Goal: Information Seeking & Learning: Find specific page/section

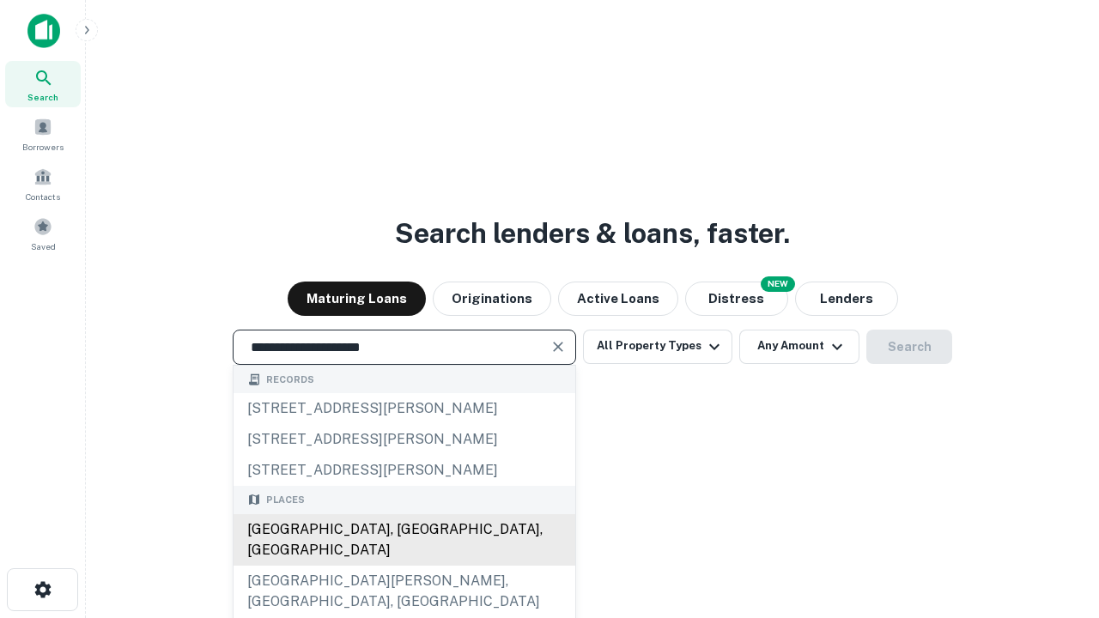
click at [404, 566] on div "[GEOGRAPHIC_DATA], [GEOGRAPHIC_DATA], [GEOGRAPHIC_DATA]" at bounding box center [405, 540] width 342 height 52
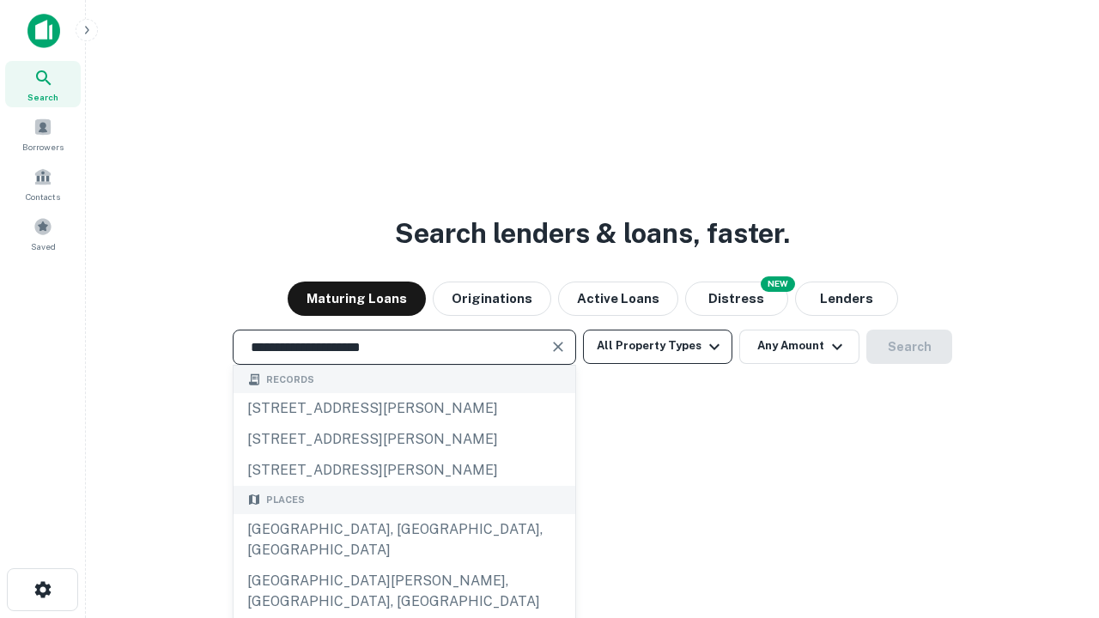
type input "**********"
click at [658, 346] on button "All Property Types" at bounding box center [657, 347] width 149 height 34
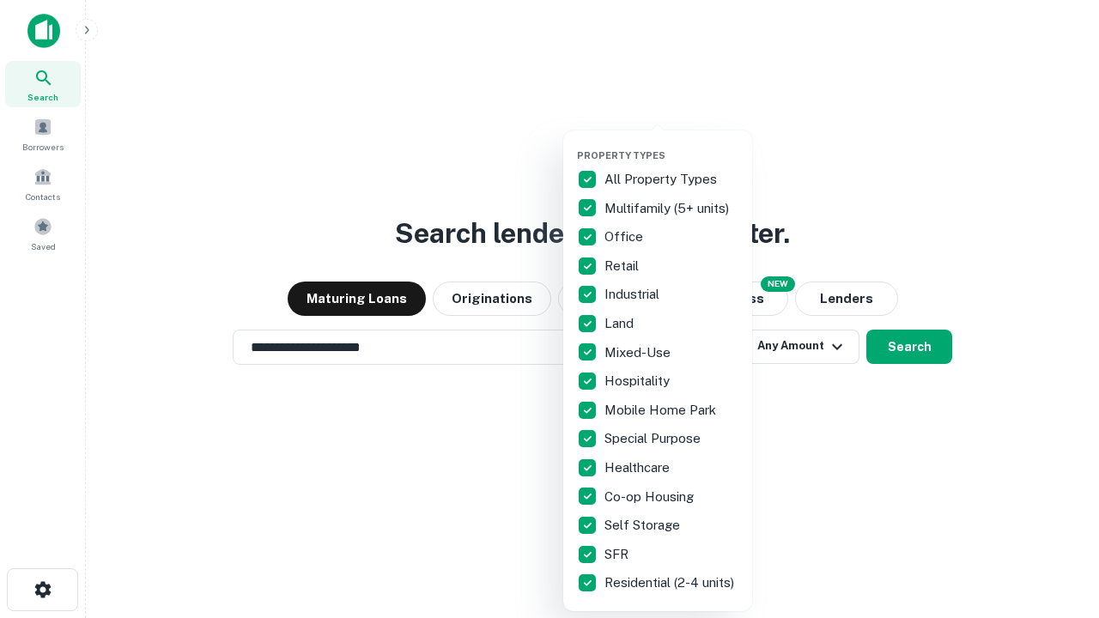
click at [672, 144] on button "button" at bounding box center [671, 144] width 189 height 1
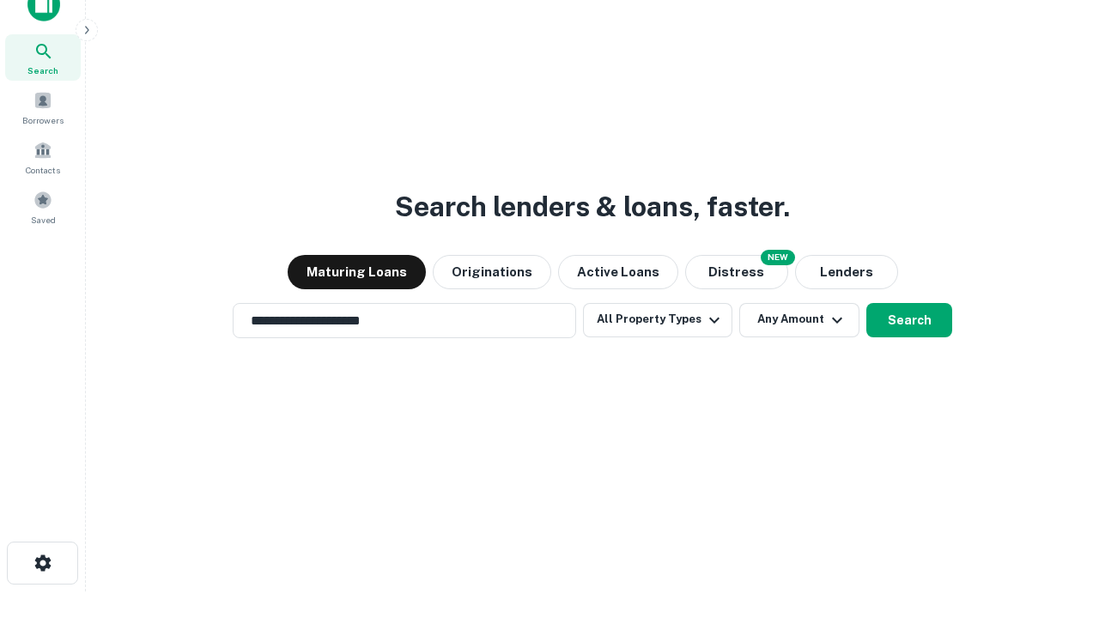
scroll to position [10, 207]
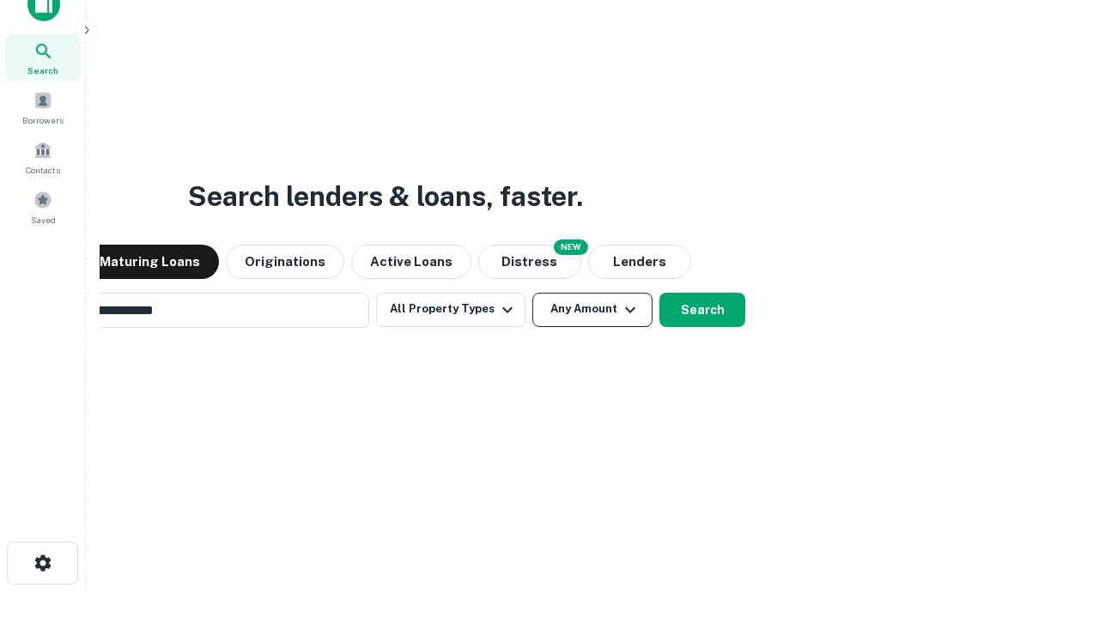
click at [532, 293] on button "Any Amount" at bounding box center [592, 310] width 120 height 34
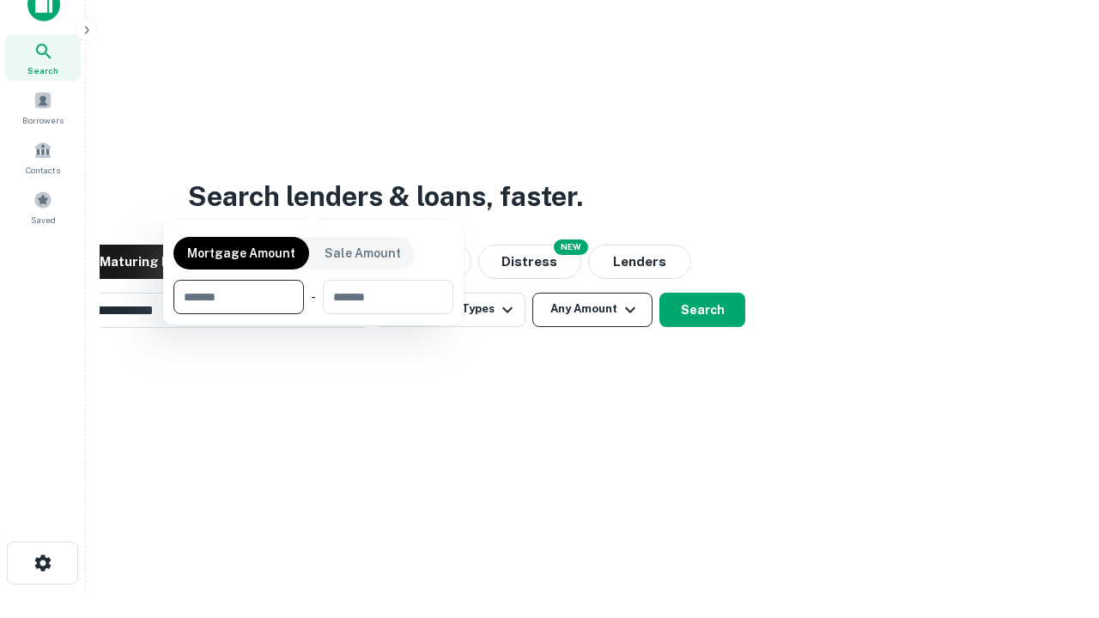
scroll to position [27, 0]
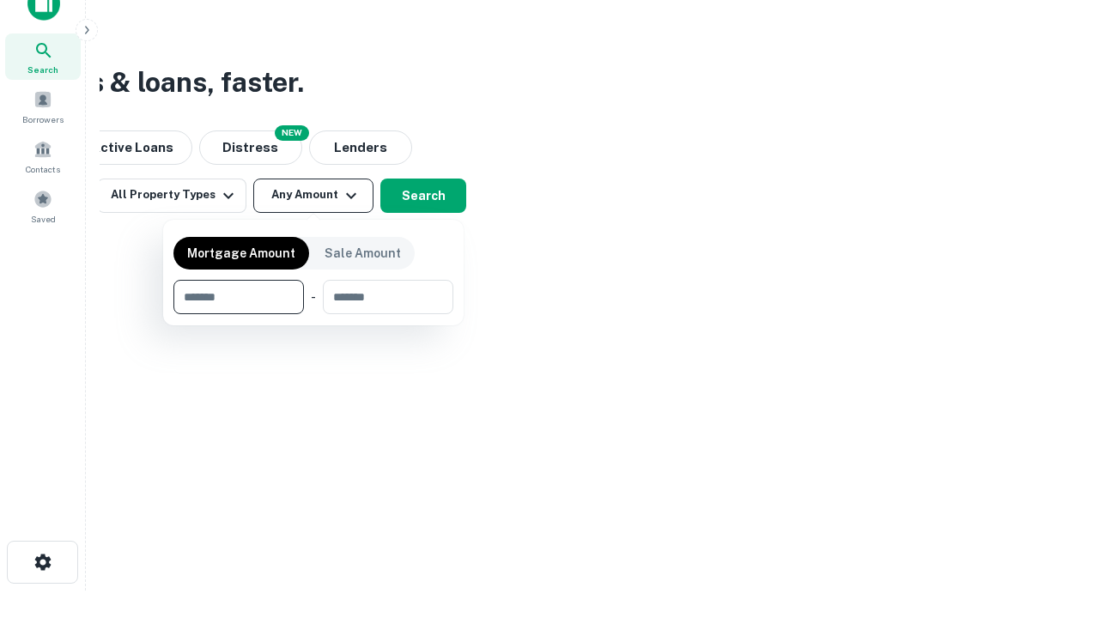
type input "*******"
click at [313, 314] on button "button" at bounding box center [313, 314] width 280 height 1
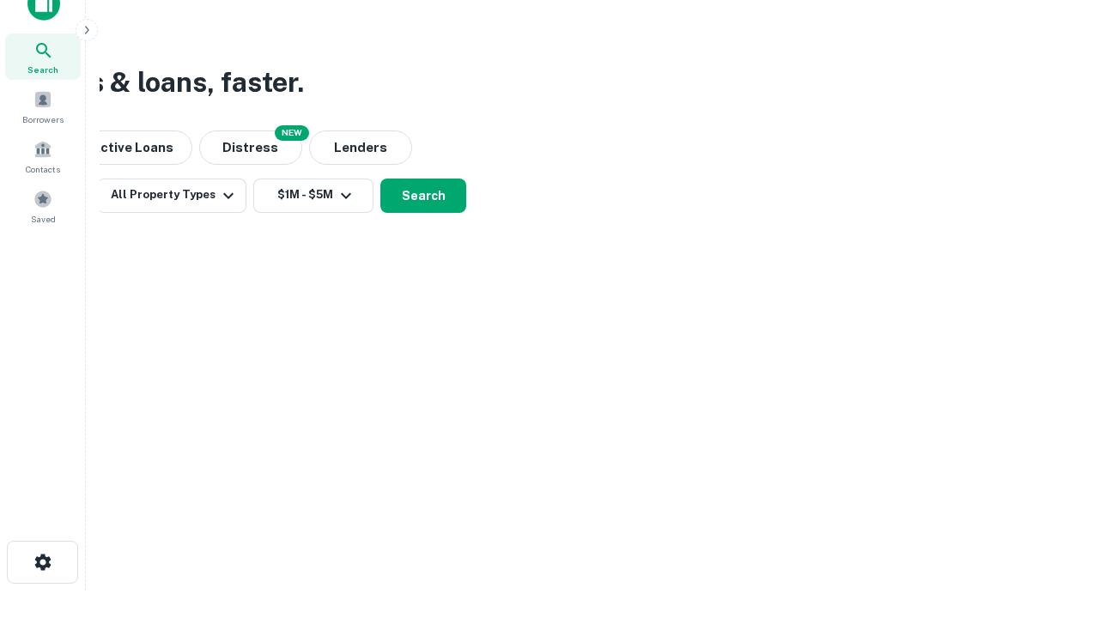
scroll to position [10, 317]
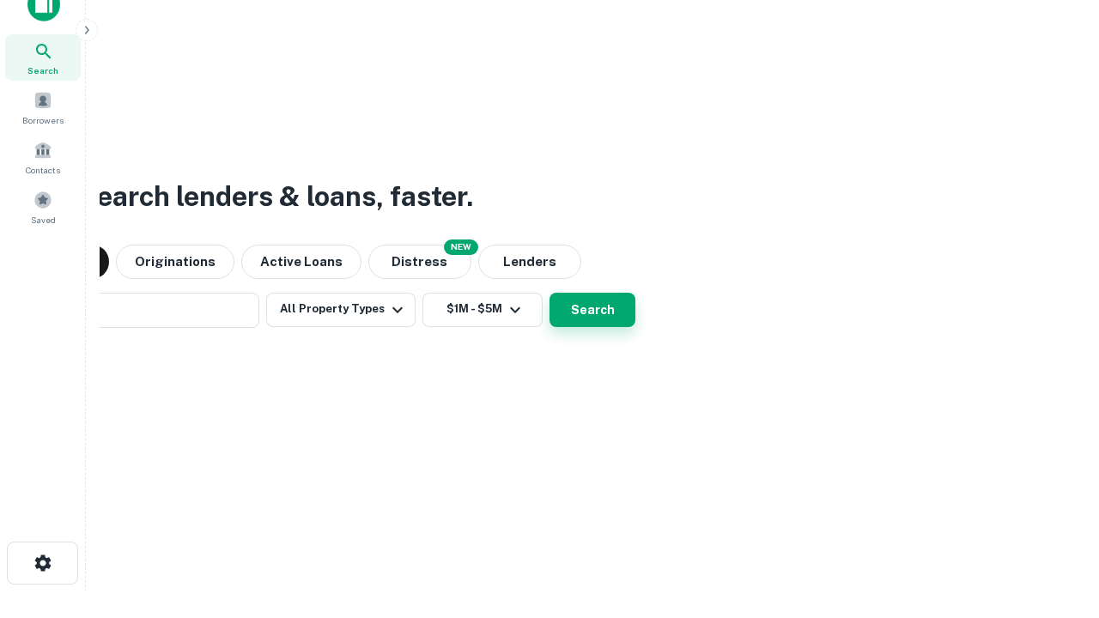
click at [550, 293] on button "Search" at bounding box center [593, 310] width 86 height 34
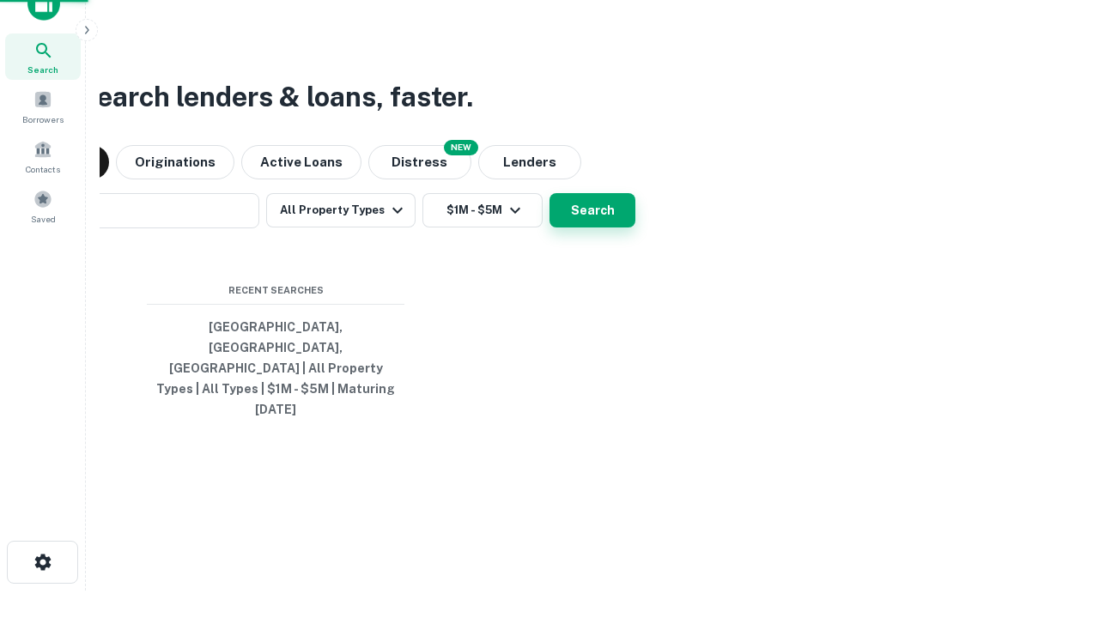
scroll to position [46, 486]
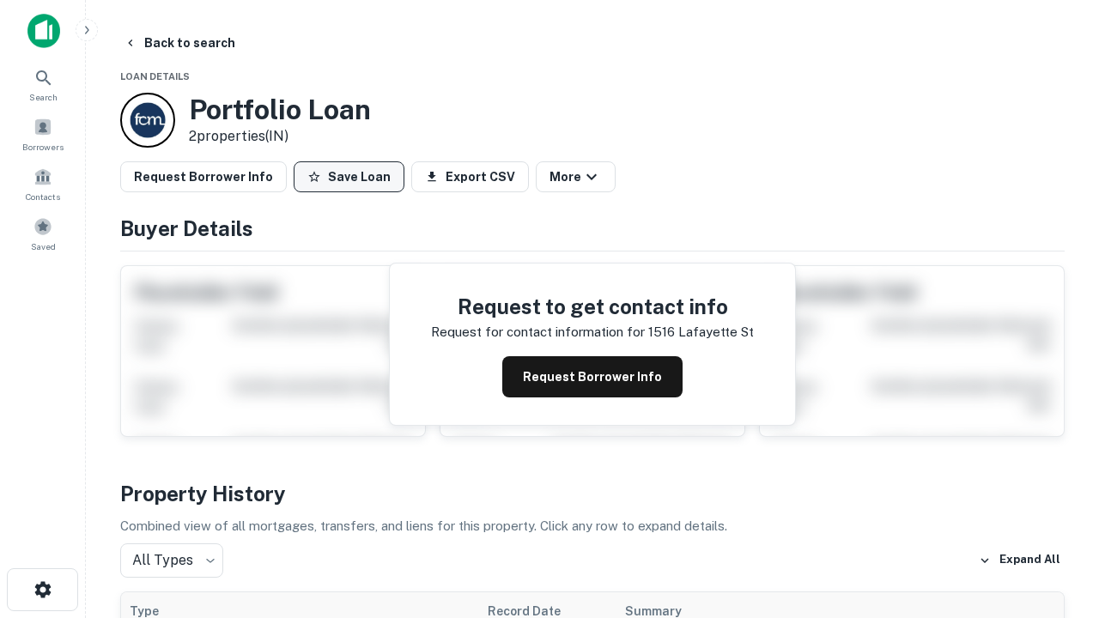
click at [349, 177] on button "Save Loan" at bounding box center [349, 176] width 111 height 31
click at [353, 177] on button "Save Loan" at bounding box center [349, 176] width 111 height 31
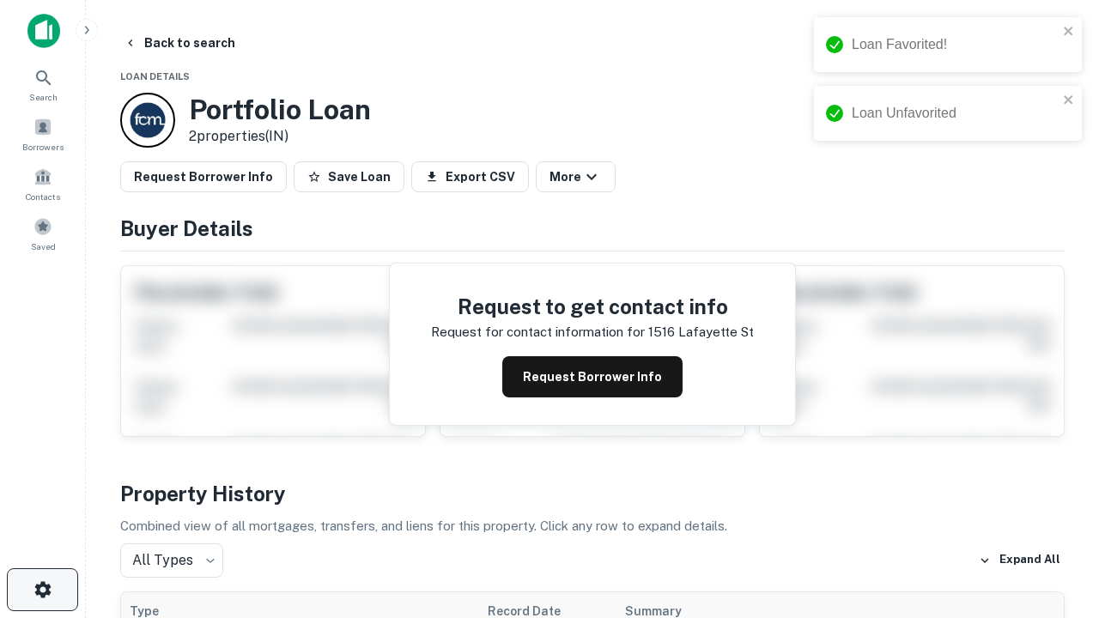
click at [42, 590] on icon "button" at bounding box center [43, 590] width 21 height 21
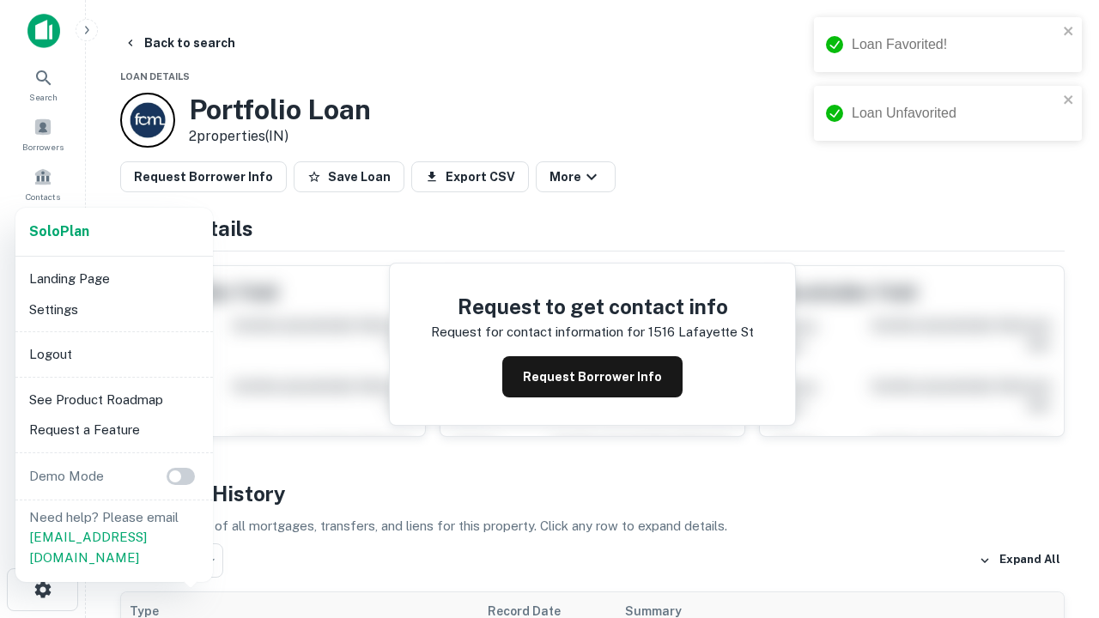
click at [113, 354] on li "Logout" at bounding box center [114, 354] width 184 height 31
